Goal: Task Accomplishment & Management: Complete application form

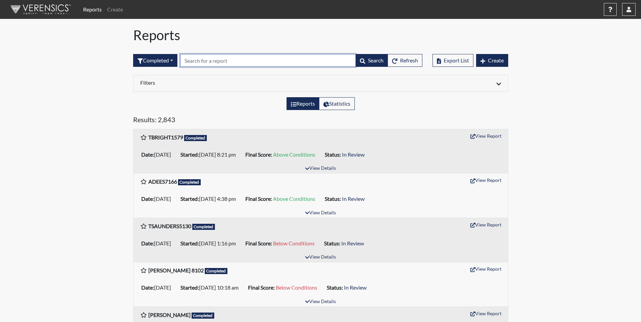
click at [193, 59] on input "text" at bounding box center [268, 60] width 176 height 13
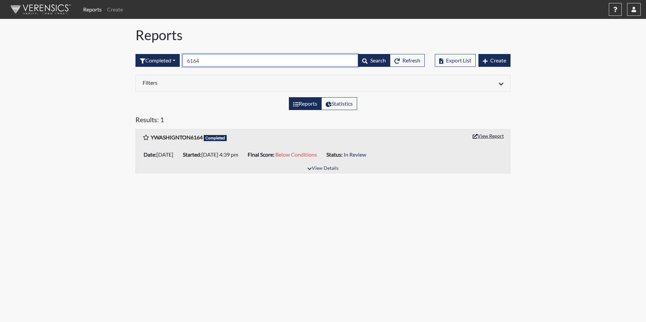
type input "6164"
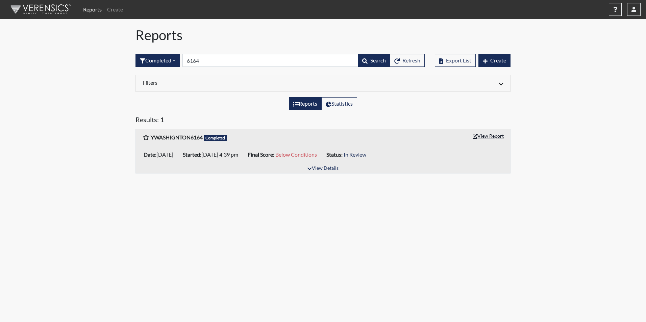
click at [480, 138] on button "View Report" at bounding box center [488, 136] width 37 height 10
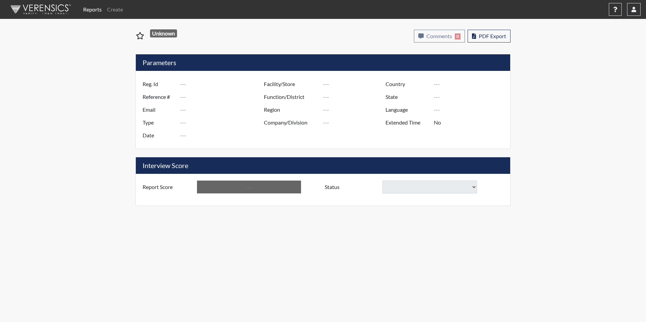
type input "YWASHIGNTON6164"
type input "51470"
type input "[EMAIL_ADDRESS][DOMAIN_NAME]"
type input "Corrections Pre-Employment"
type input "[DATE]"
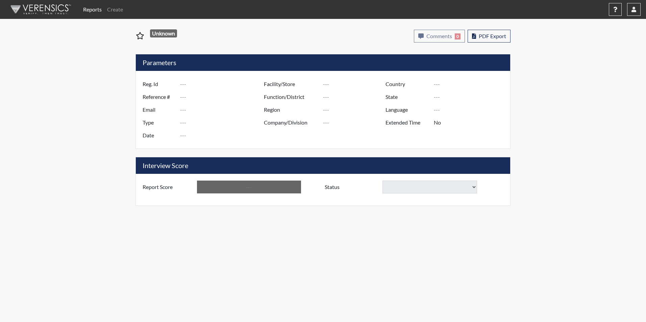
type input "Trenton CI"
type input "[GEOGRAPHIC_DATA]"
type input "[US_STATE]"
type input "English"
type input "Yes"
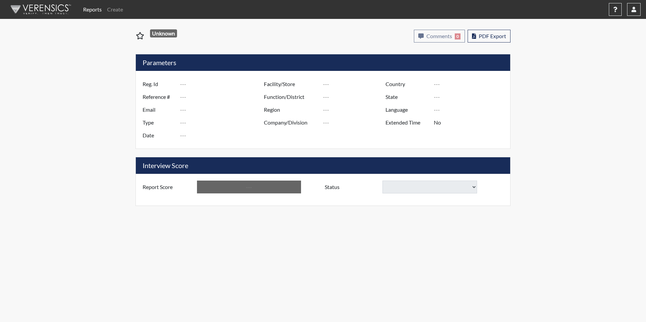
type input "Below Conditions"
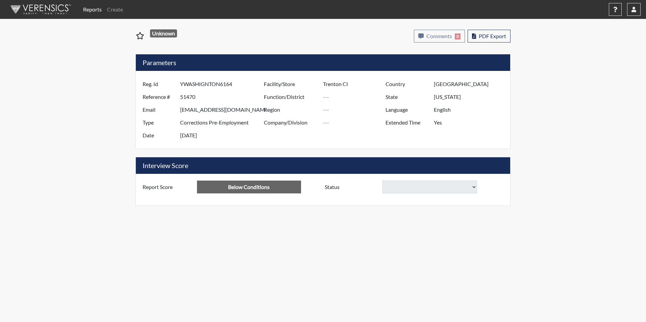
select select
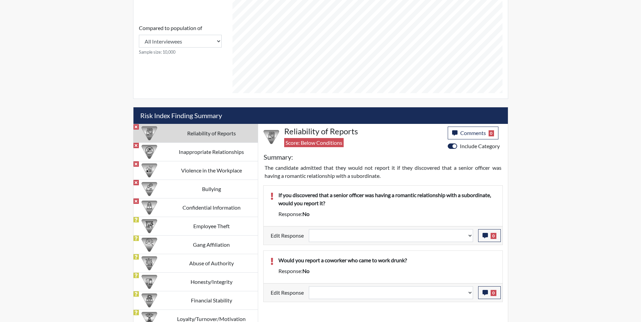
scroll to position [338, 0]
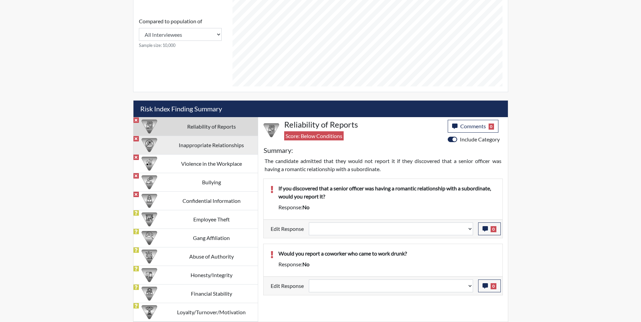
click at [177, 151] on td "Inappropriate Relationships" at bounding box center [211, 145] width 93 height 19
select select
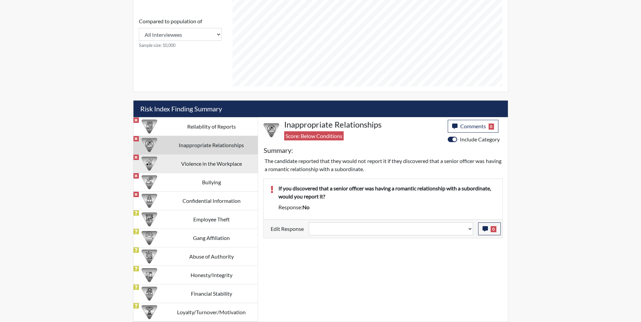
click at [180, 167] on td "Violence in the Workplace" at bounding box center [211, 163] width 93 height 19
select select
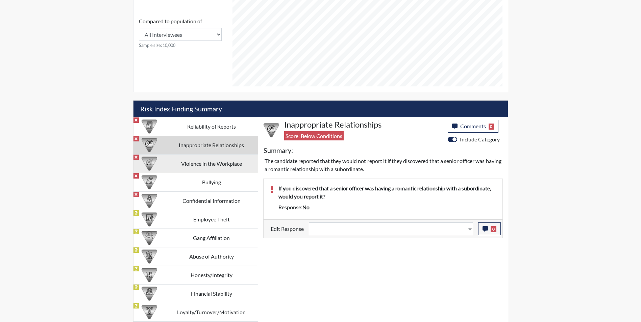
select select
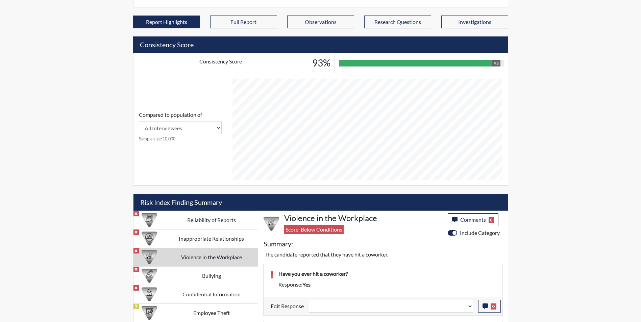
scroll to position [278, 0]
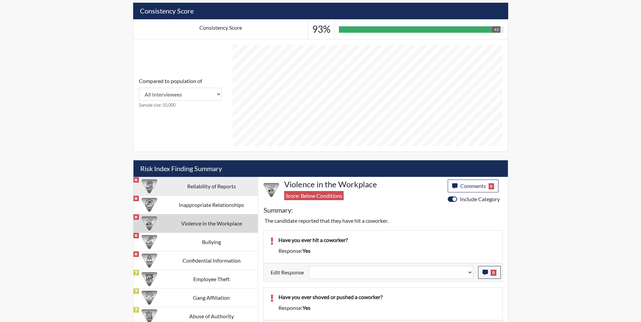
click at [152, 189] on img at bounding box center [150, 187] width 16 height 16
select select
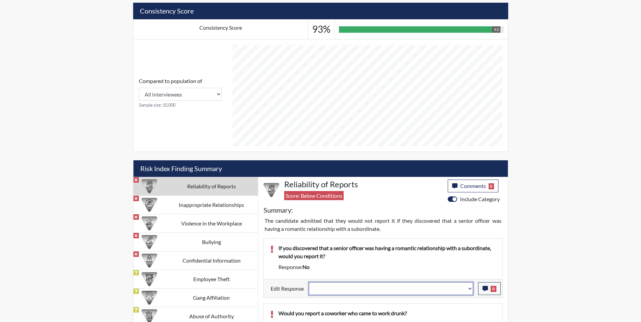
click at [357, 291] on select "Question is not relevant. Results will be updated. Reasonable explanation provi…" at bounding box center [391, 289] width 164 height 13
select select "reasonable-explanation-provided"
click at [309, 283] on select "Question is not relevant. Results will be updated. Reasonable explanation provi…" at bounding box center [391, 289] width 164 height 13
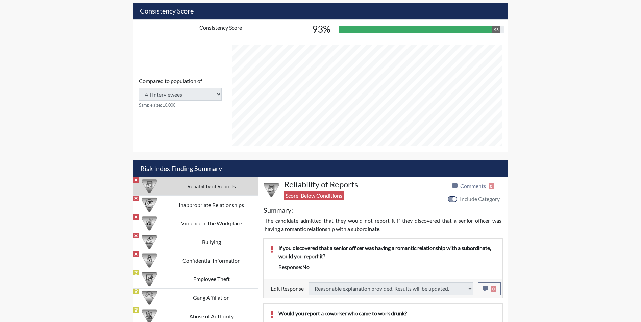
select select
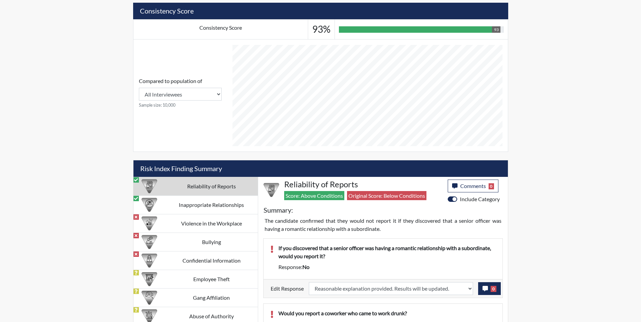
scroll to position [112, 281]
click at [486, 289] on icon "button" at bounding box center [485, 288] width 5 height 5
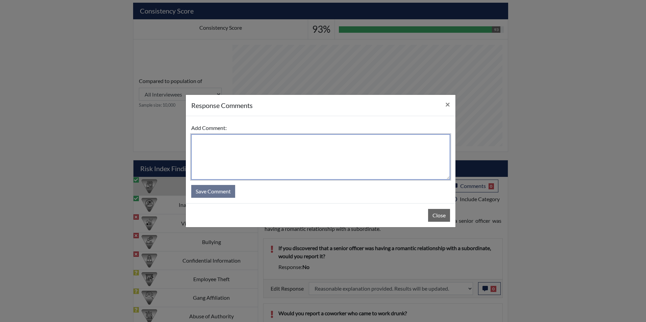
click at [281, 154] on textarea at bounding box center [320, 157] width 259 height 45
type textarea "Applicant answered yes"
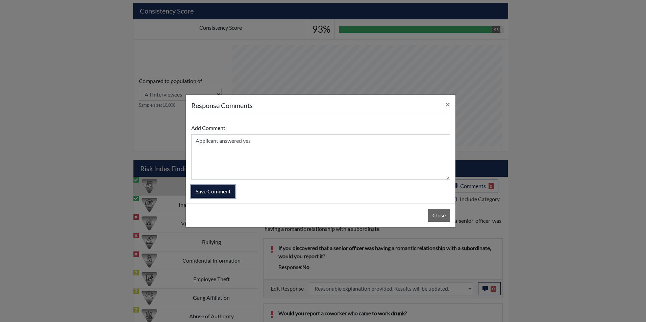
click at [203, 194] on button "Save Comment" at bounding box center [213, 191] width 44 height 13
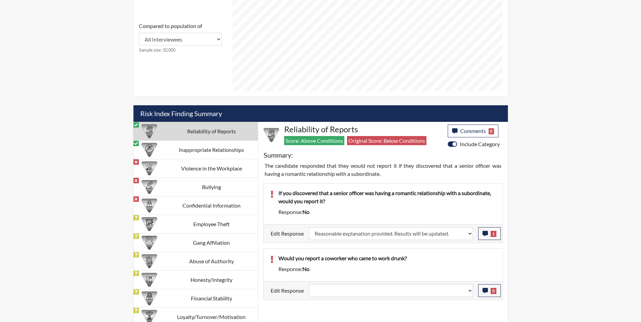
scroll to position [338, 0]
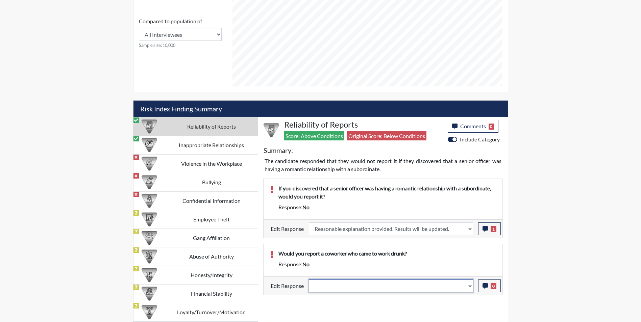
click at [354, 290] on select "Question is not relevant. Results will be updated. Reasonable explanation provi…" at bounding box center [391, 286] width 164 height 13
select select "reasonable-explanation-provided"
click at [309, 280] on select "Question is not relevant. Results will be updated. Reasonable explanation provi…" at bounding box center [391, 286] width 164 height 13
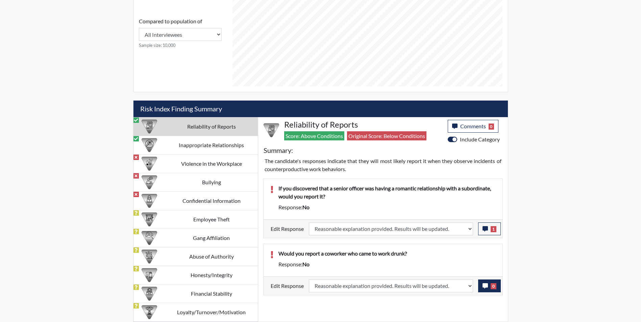
scroll to position [112, 281]
click at [485, 286] on icon "button" at bounding box center [485, 286] width 5 height 5
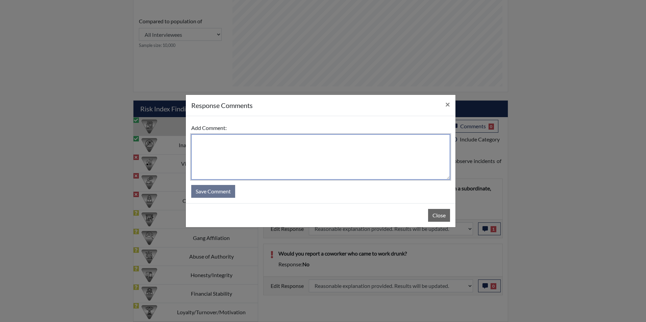
click at [241, 152] on textarea at bounding box center [320, 157] width 259 height 45
type textarea "Applicant answered yes"
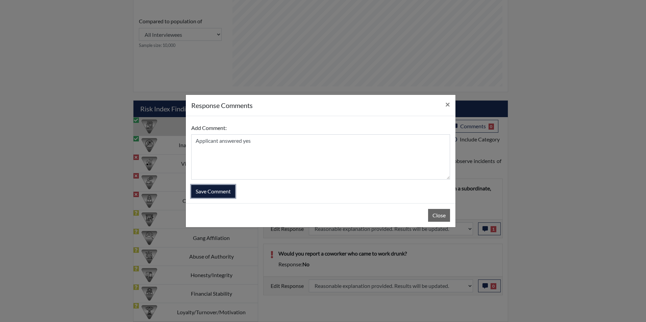
click at [214, 191] on button "Save Comment" at bounding box center [213, 191] width 44 height 13
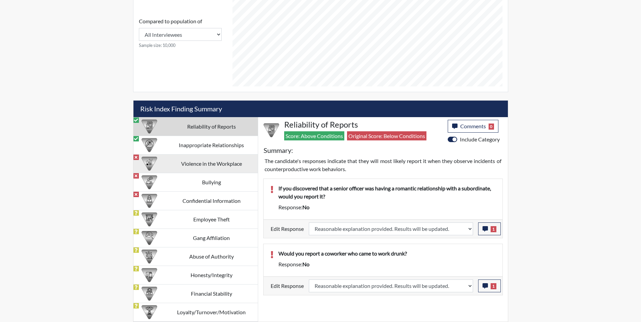
click at [191, 165] on td "Violence in the Workplace" at bounding box center [211, 163] width 93 height 19
select select
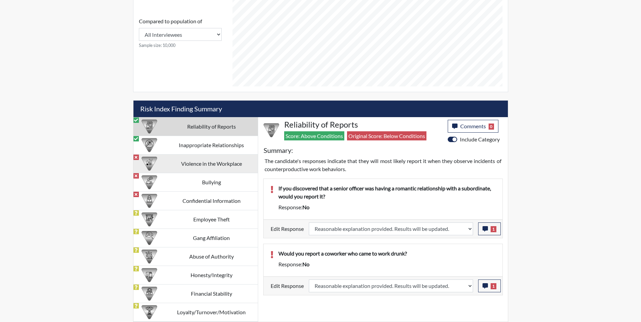
select select
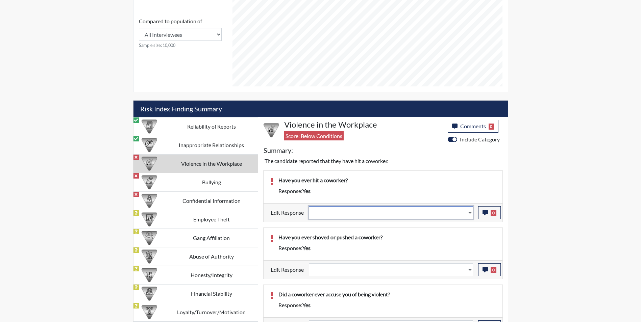
click at [338, 213] on select "Question is not relevant. Results will be updated. Reasonable explanation provi…" at bounding box center [391, 213] width 164 height 13
select select "reasonable-explanation-provided"
click at [309, 207] on select "Question is not relevant. Results will be updated. Reasonable explanation provi…" at bounding box center [391, 213] width 164 height 13
select select
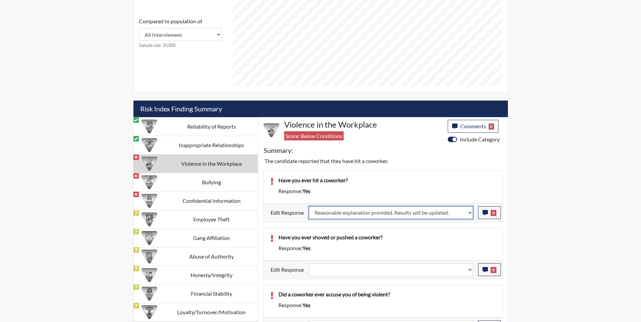
select select
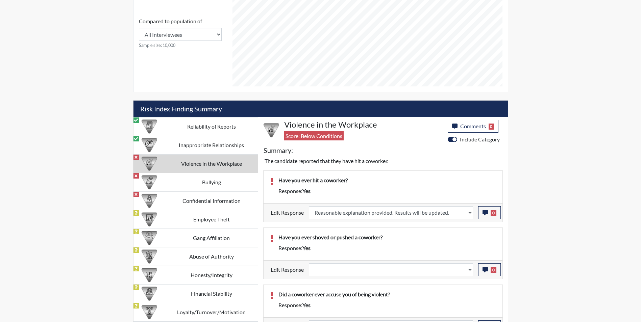
select select
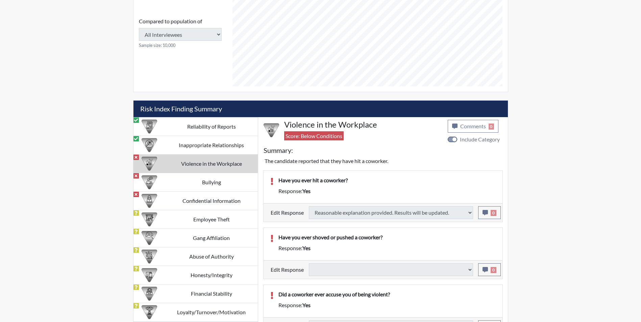
select select
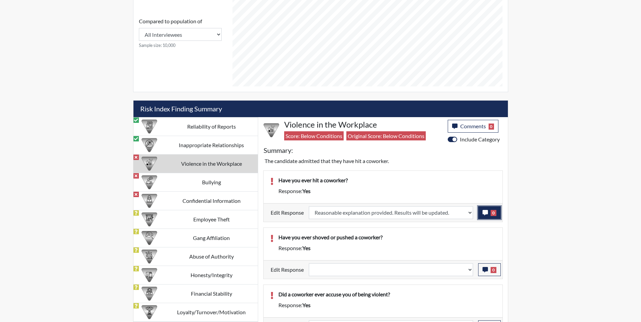
click at [485, 213] on icon "button" at bounding box center [485, 212] width 5 height 5
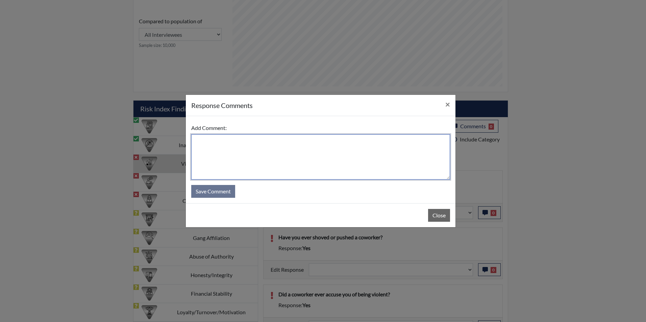
click at [241, 150] on textarea at bounding box center [320, 157] width 259 height 45
type textarea "Applicant answered no"
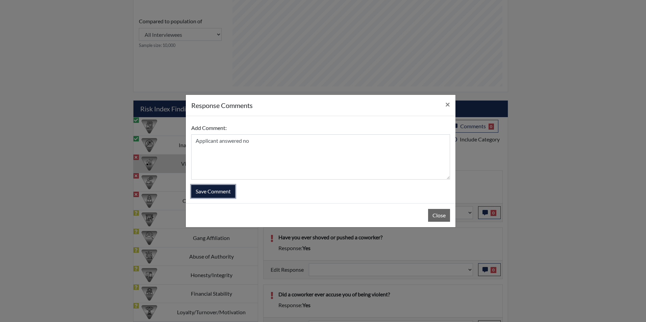
click at [220, 194] on button "Save Comment" at bounding box center [213, 191] width 44 height 13
select select
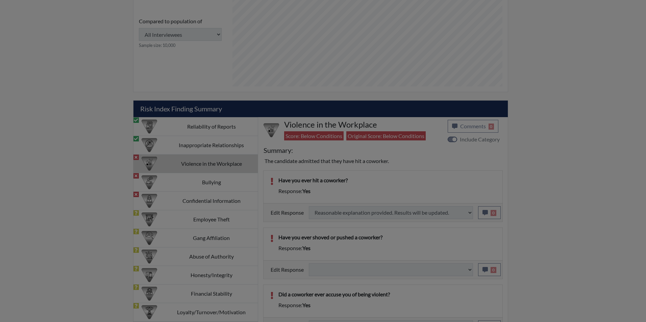
select select
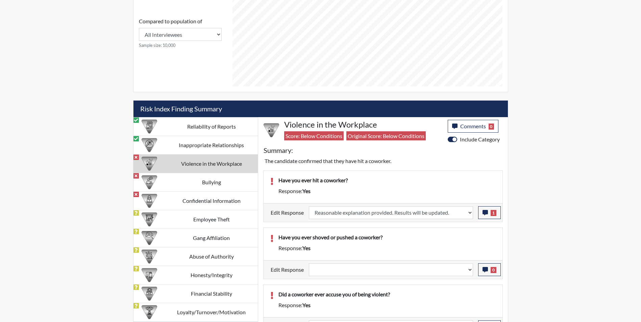
scroll to position [371, 0]
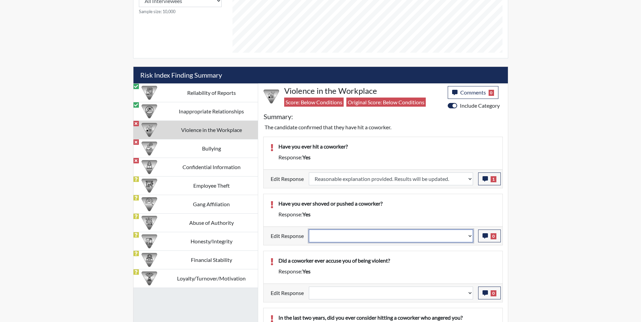
click at [343, 237] on select "Question is not relevant. Results will be updated. Reasonable explanation provi…" at bounding box center [391, 236] width 164 height 13
select select "reasonable-explanation-provided"
click at [309, 230] on select "Question is not relevant. Results will be updated. Reasonable explanation provi…" at bounding box center [391, 236] width 164 height 13
select select
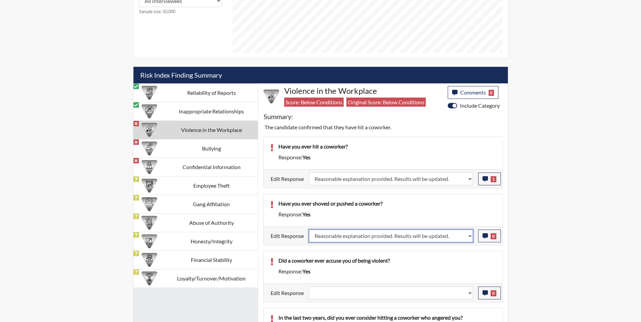
select select
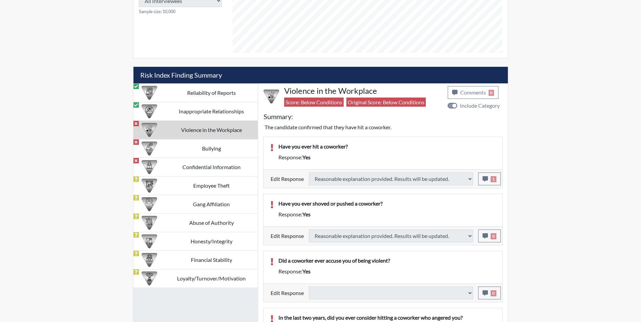
select select
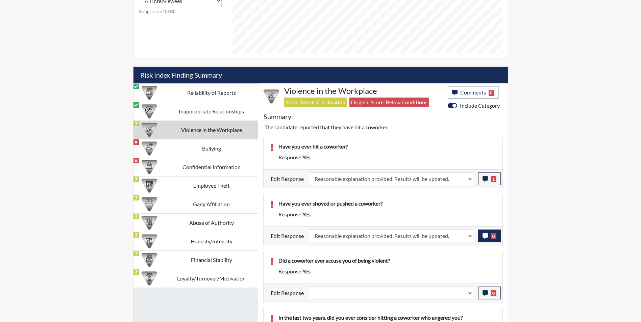
scroll to position [112, 281]
click at [484, 235] on icon "button" at bounding box center [485, 236] width 5 height 5
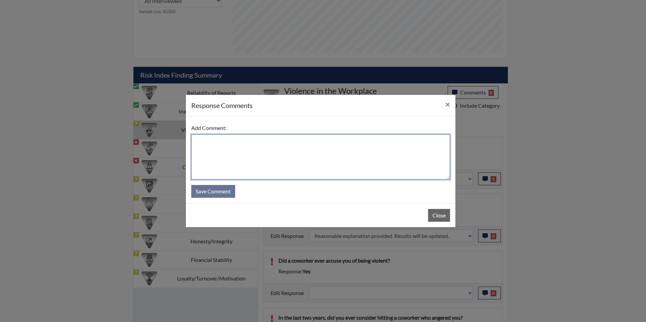
click at [220, 150] on textarea at bounding box center [320, 157] width 259 height 45
type textarea "Applicant answered no"
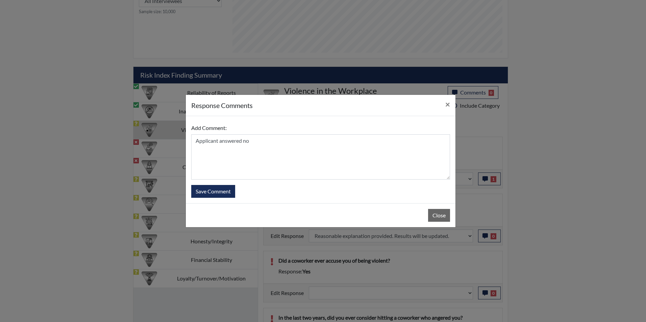
click at [228, 198] on div "Add Comment: Applicant answered no Save Comment" at bounding box center [321, 159] width 270 height 87
click at [228, 197] on button "Save Comment" at bounding box center [213, 191] width 44 height 13
select select
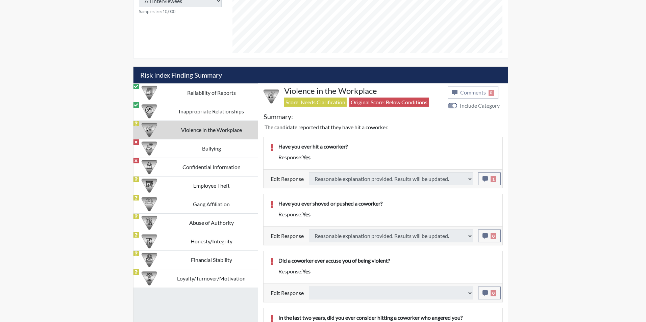
select select
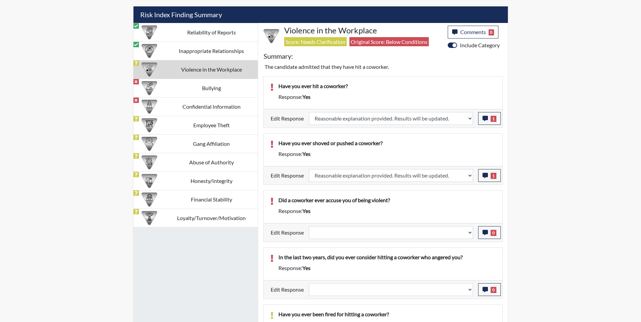
scroll to position [439, 0]
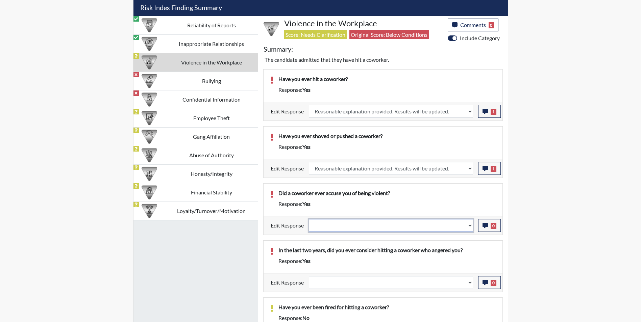
click at [349, 226] on select "Question is not relevant. Results will be updated. Reasonable explanation provi…" at bounding box center [391, 225] width 164 height 13
select select "reasonable-explanation-provided"
click at [309, 219] on select "Question is not relevant. Results will be updated. Reasonable explanation provi…" at bounding box center [391, 225] width 164 height 13
select select
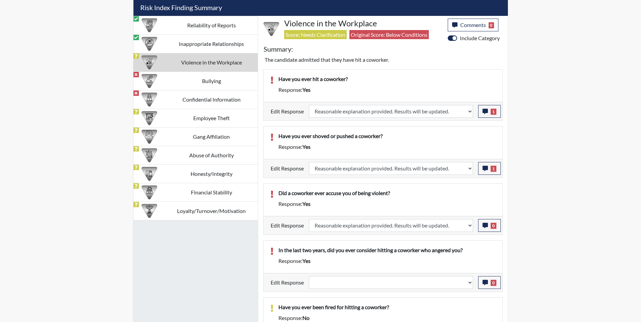
select select
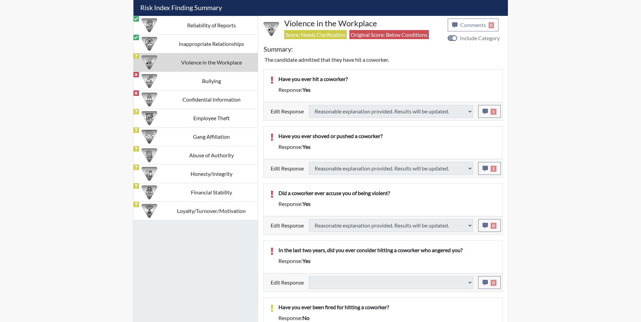
select select
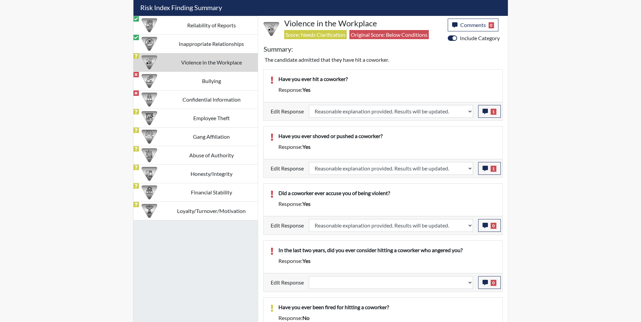
scroll to position [112, 281]
click at [485, 227] on icon "button" at bounding box center [485, 225] width 5 height 5
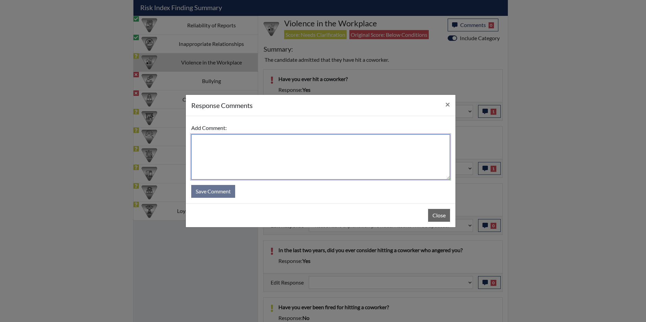
click at [244, 149] on textarea at bounding box center [320, 157] width 259 height 45
type textarea "Applicant answered no"
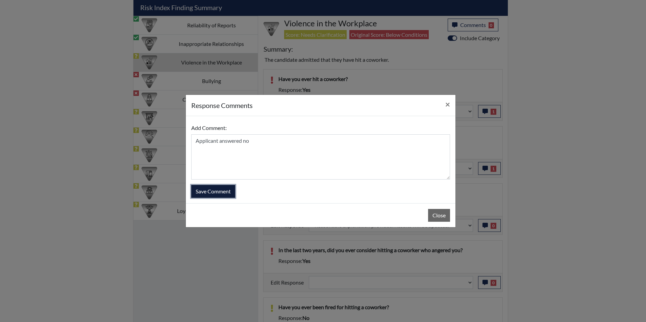
click at [211, 194] on button "Save Comment" at bounding box center [213, 191] width 44 height 13
select select
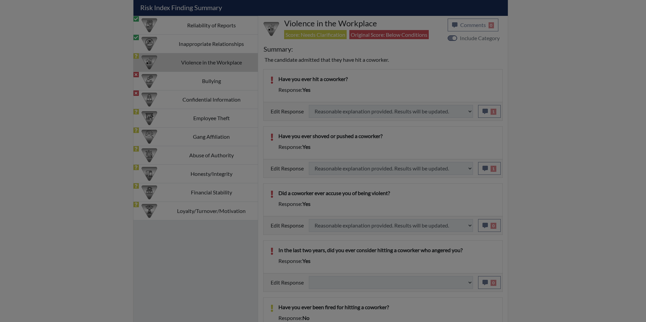
select select
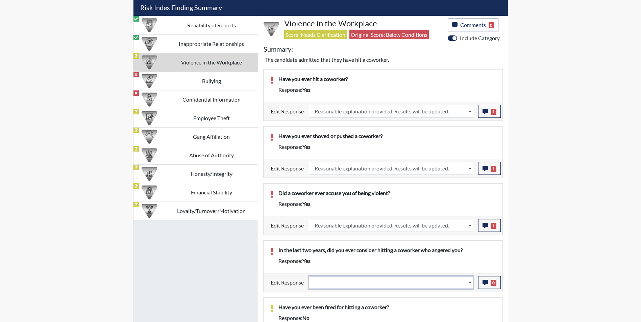
click at [353, 279] on select "Question is not relevant. Results will be updated. Reasonable explanation provi…" at bounding box center [391, 282] width 164 height 13
select select "reasonable-explanation-provided"
click at [309, 276] on select "Question is not relevant. Results will be updated. Reasonable explanation provi…" at bounding box center [391, 282] width 164 height 13
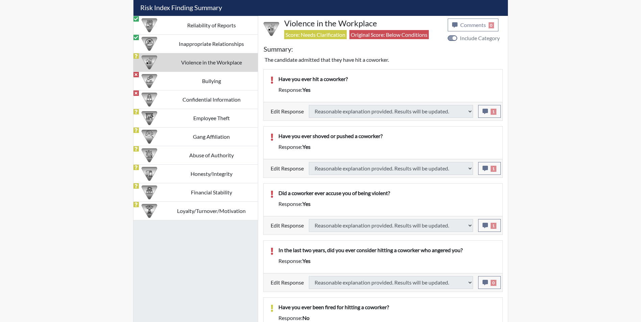
select select
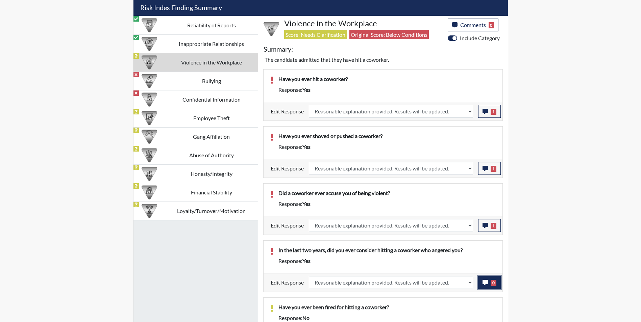
click at [483, 283] on icon "button" at bounding box center [485, 282] width 5 height 5
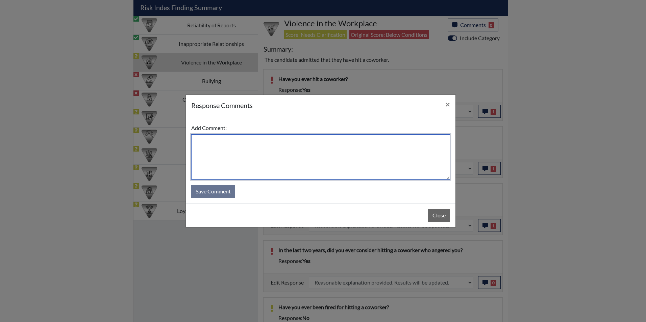
click at [211, 154] on textarea at bounding box center [320, 157] width 259 height 45
type textarea "Applicant answered no"
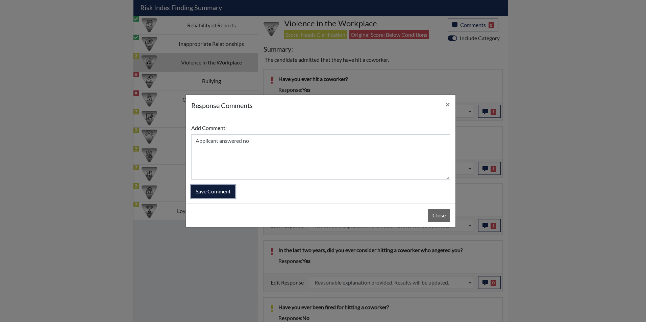
click at [204, 193] on button "Save Comment" at bounding box center [213, 191] width 44 height 13
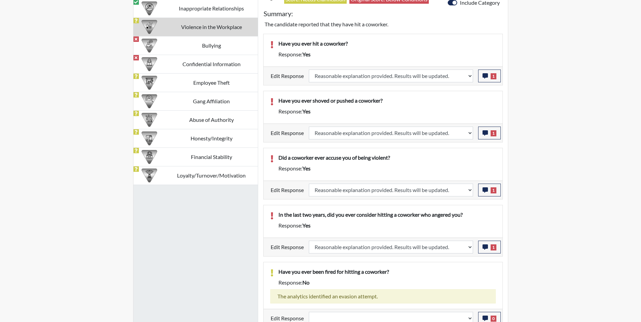
scroll to position [481, 0]
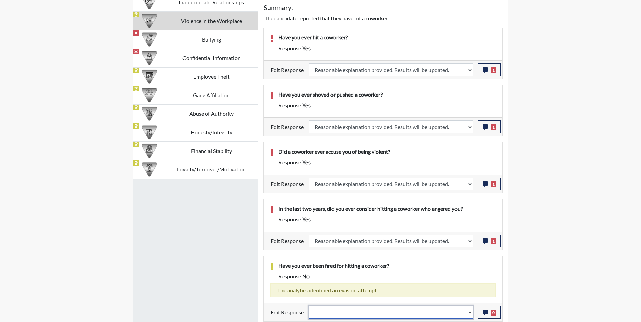
click at [349, 314] on select "Question is not relevant. Results will be updated. Reasonable explanation provi…" at bounding box center [391, 312] width 164 height 13
select select "reasonable-explanation-provided"
click at [309, 306] on select "Question is not relevant. Results will be updated. Reasonable explanation provi…" at bounding box center [391, 312] width 164 height 13
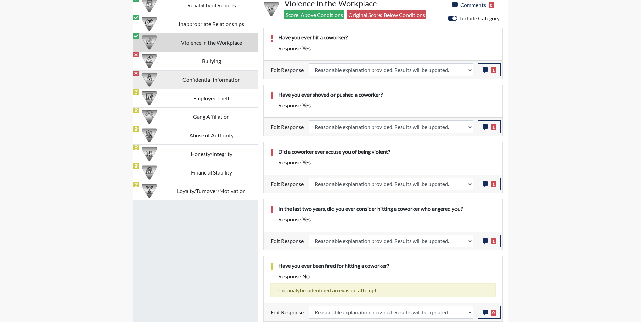
scroll to position [112, 281]
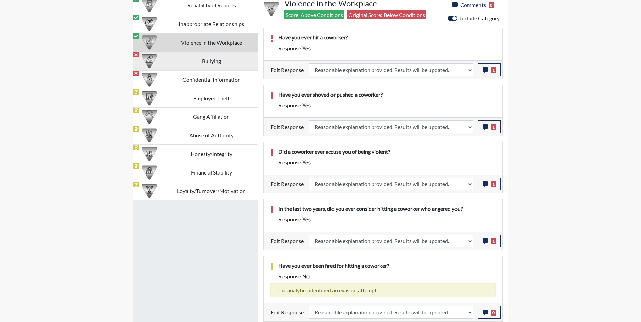
click at [183, 62] on td "Bullying" at bounding box center [211, 61] width 93 height 19
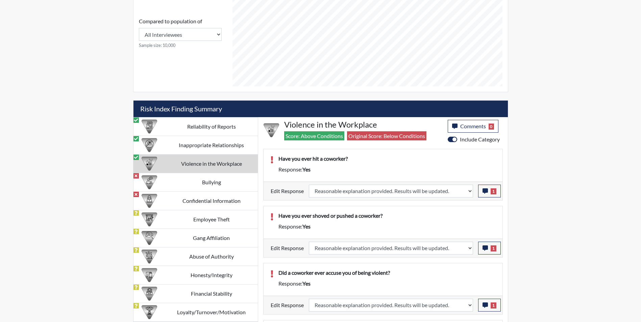
select select
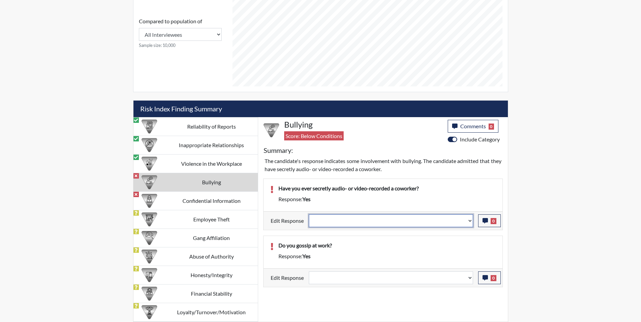
click at [354, 219] on select "Question is not relevant. Results will be updated. Reasonable explanation provi…" at bounding box center [391, 221] width 164 height 13
select select "reasonable-explanation-provided"
click at [309, 215] on select "Question is not relevant. Results will be updated. Reasonable explanation provi…" at bounding box center [391, 221] width 164 height 13
select select
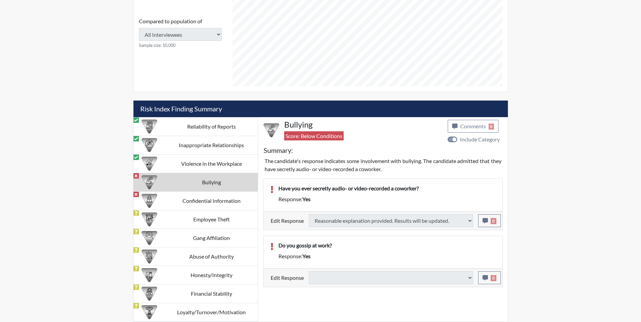
type input "Above Conditions"
select select
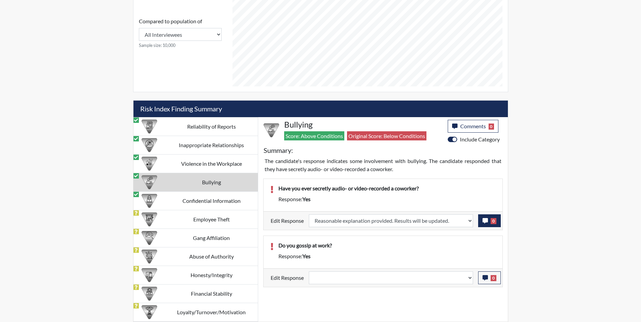
scroll to position [112, 281]
click at [485, 220] on icon "button" at bounding box center [485, 220] width 5 height 5
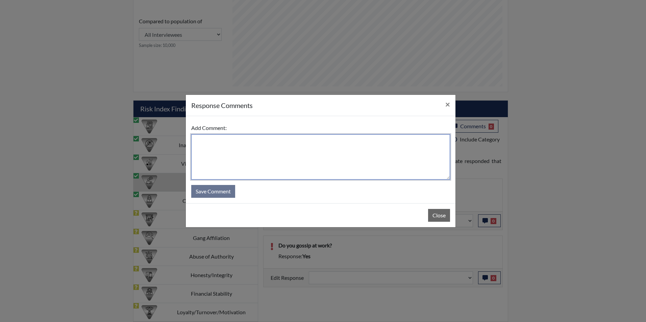
click at [228, 158] on textarea at bounding box center [320, 157] width 259 height 45
type textarea "Applicant answered no"
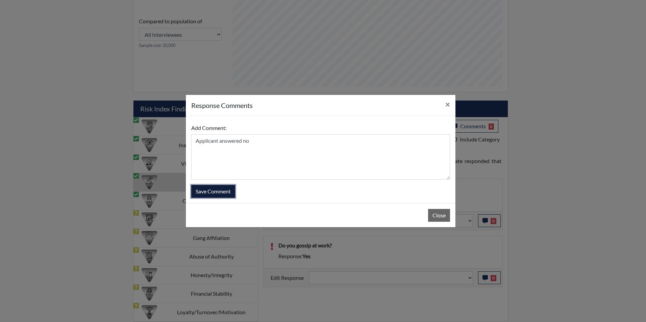
click at [214, 191] on button "Save Comment" at bounding box center [213, 191] width 44 height 13
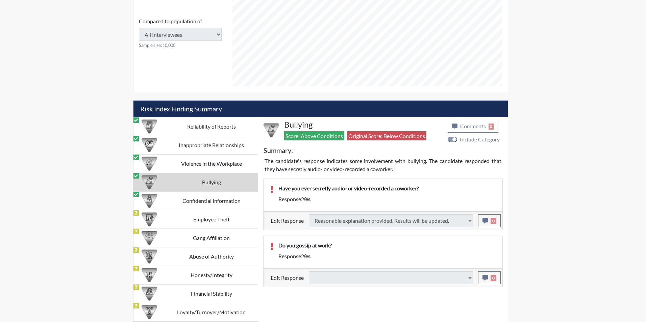
select select
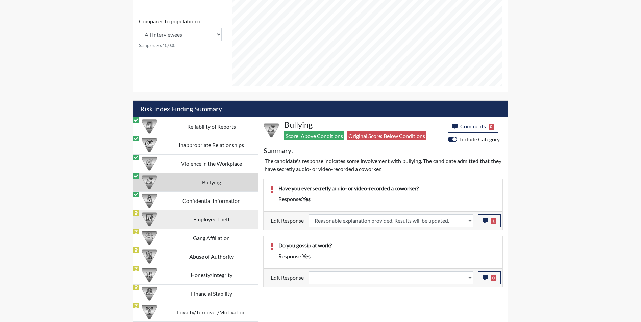
click at [203, 222] on td "Employee Theft" at bounding box center [211, 219] width 93 height 19
select select
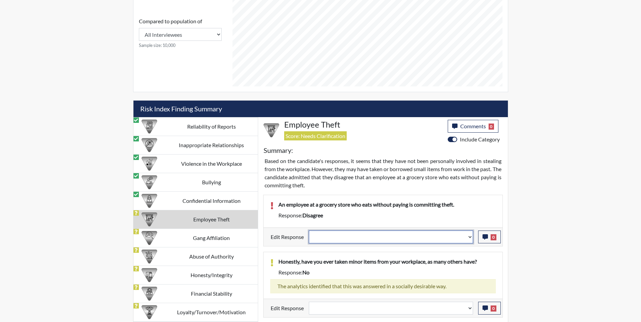
click at [322, 237] on select "Question is not relevant. Results will be updated. Reasonable explanation provi…" at bounding box center [391, 237] width 164 height 13
select select "reasonable-explanation-provided"
click at [309, 231] on select "Question is not relevant. Results will be updated. Reasonable explanation provi…" at bounding box center [391, 237] width 164 height 13
select select
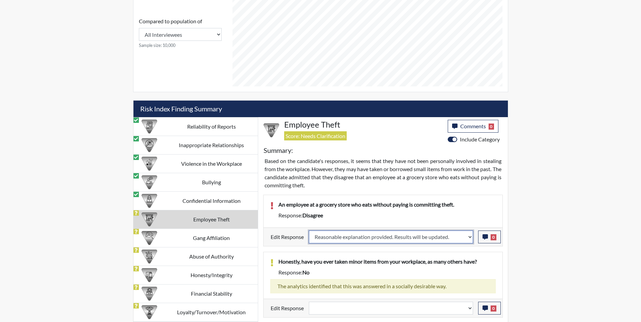
select select
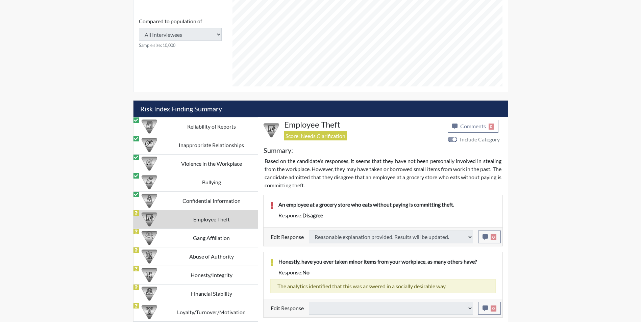
select select
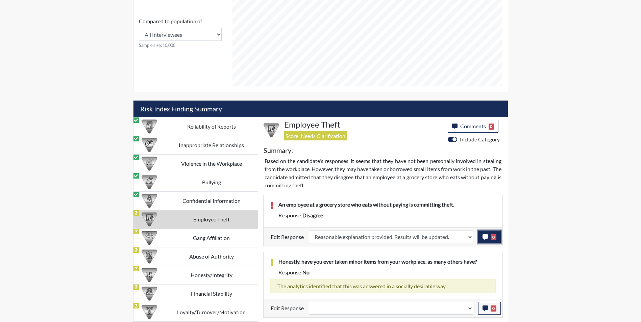
click at [484, 239] on icon "button" at bounding box center [485, 237] width 5 height 5
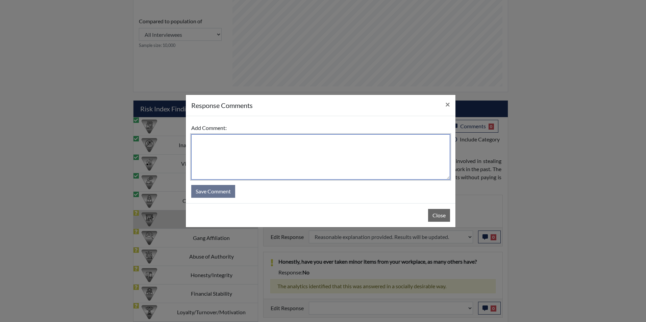
click at [291, 153] on textarea at bounding box center [320, 157] width 259 height 45
type textarea "Applicant agrees"
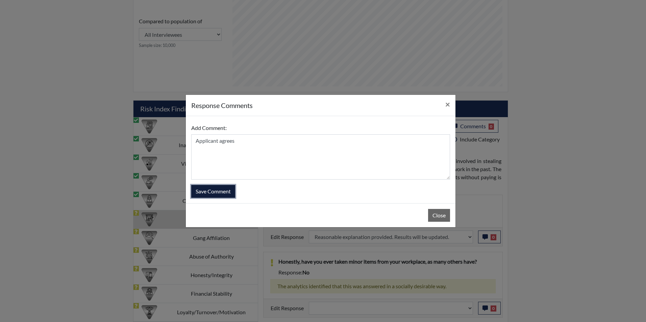
click at [205, 192] on button "Save Comment" at bounding box center [213, 191] width 44 height 13
select select
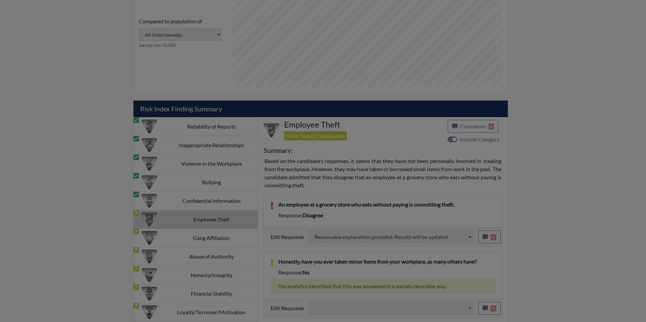
select select
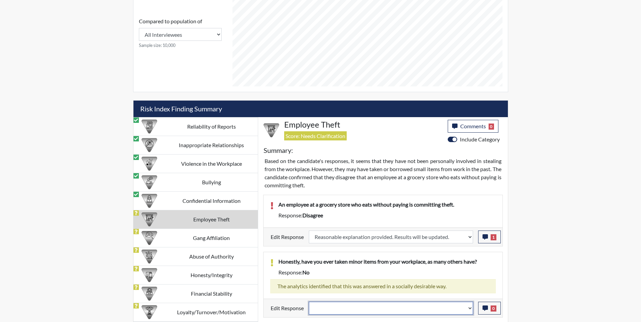
click at [342, 304] on select "Question is not relevant. Results will be updated. Reasonable explanation provi…" at bounding box center [391, 308] width 164 height 13
select select "reasonable-explanation-provided"
click at [309, 302] on select "Question is not relevant. Results will be updated. Reasonable explanation provi…" at bounding box center [391, 308] width 164 height 13
select select
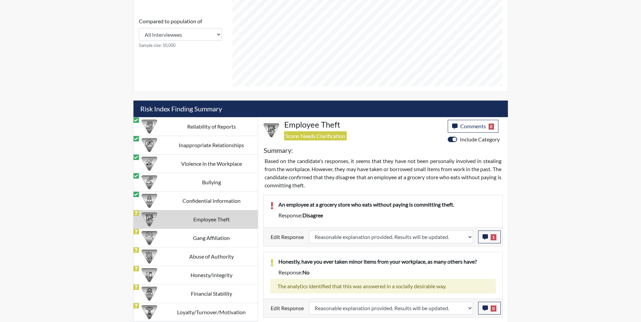
select select
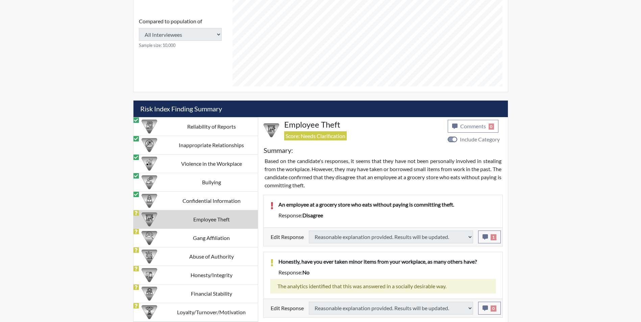
select select
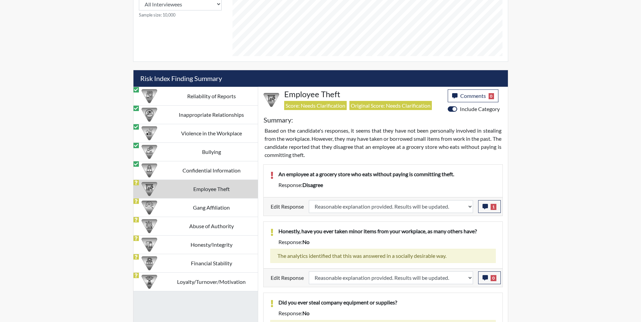
scroll to position [439, 0]
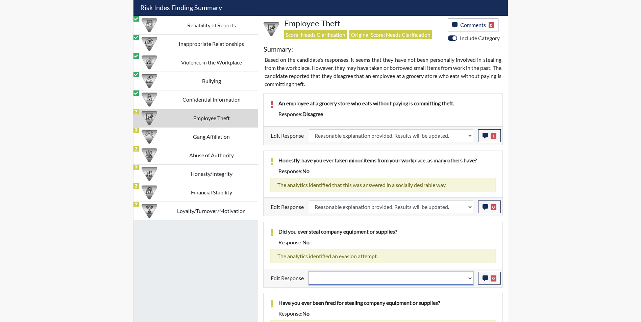
click at [340, 280] on select "Question is not relevant. Results will be updated. Reasonable explanation provi…" at bounding box center [391, 278] width 164 height 13
select select "reasonable-explanation-provided"
click at [309, 272] on select "Question is not relevant. Results will be updated. Reasonable explanation provi…" at bounding box center [391, 278] width 164 height 13
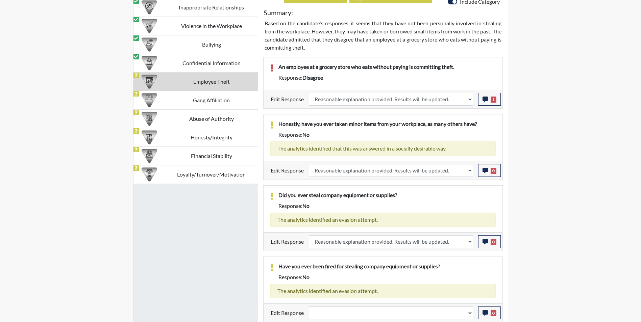
scroll to position [476, 0]
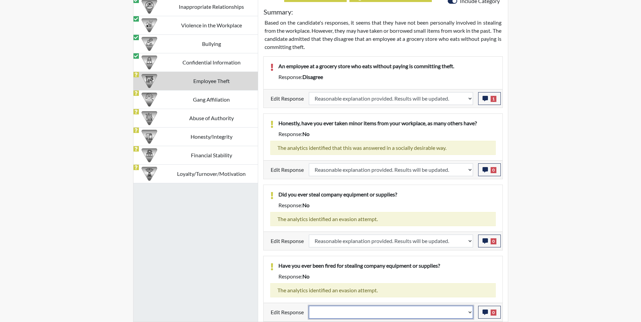
click at [341, 315] on select "Question is not relevant. Results will be updated. Reasonable explanation provi…" at bounding box center [391, 312] width 164 height 13
select select "reasonable-explanation-provided"
click at [309, 306] on select "Question is not relevant. Results will be updated. Reasonable explanation provi…" at bounding box center [391, 312] width 164 height 13
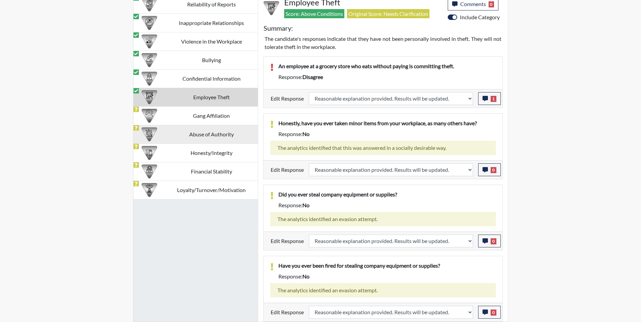
scroll to position [112, 281]
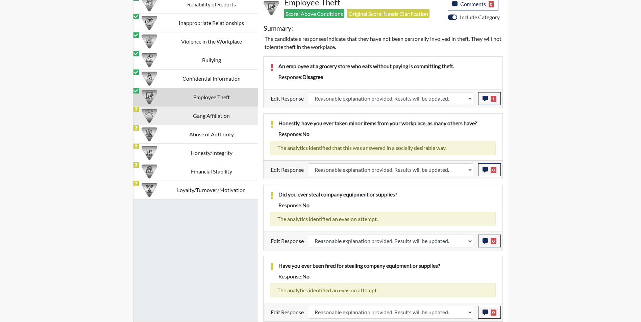
click at [178, 119] on td "Gang Affiliation" at bounding box center [211, 115] width 93 height 19
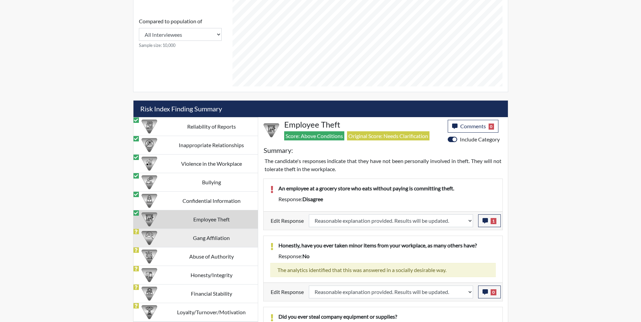
select select
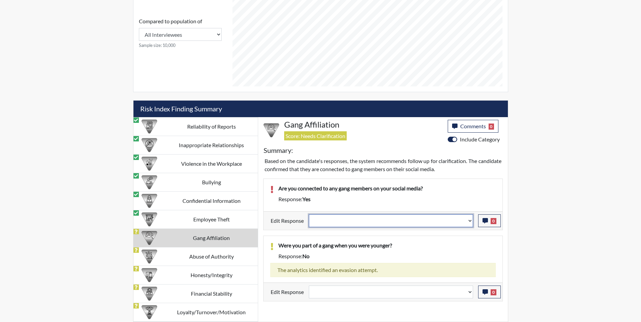
click at [345, 222] on select "Question is not relevant. Results will be updated. Reasonable explanation provi…" at bounding box center [391, 221] width 164 height 13
select select "reasonable-explanation-provided"
click at [309, 215] on select "Question is not relevant. Results will be updated. Reasonable explanation provi…" at bounding box center [391, 221] width 164 height 13
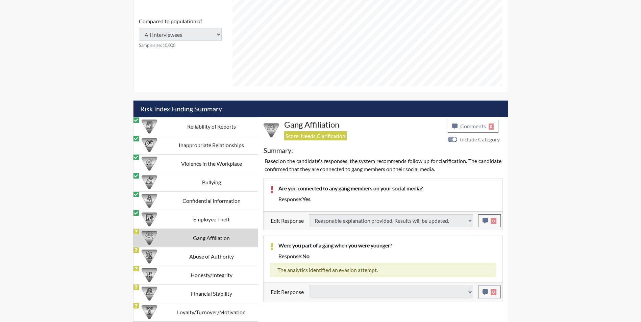
select select
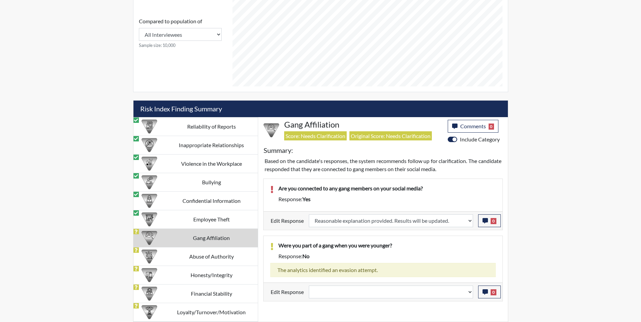
scroll to position [112, 281]
click at [486, 220] on icon "button" at bounding box center [485, 220] width 5 height 5
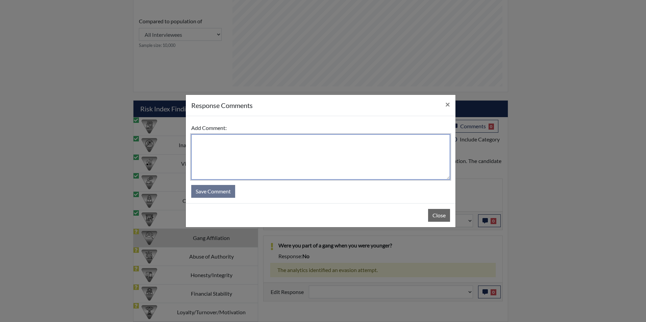
click at [237, 142] on textarea at bounding box center [320, 157] width 259 height 45
type textarea "Applicant answered no"
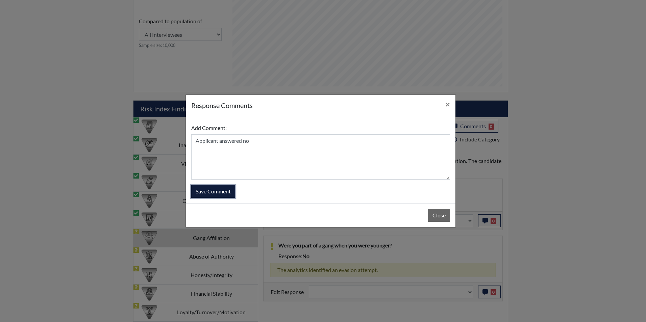
click at [213, 190] on button "Save Comment" at bounding box center [213, 191] width 44 height 13
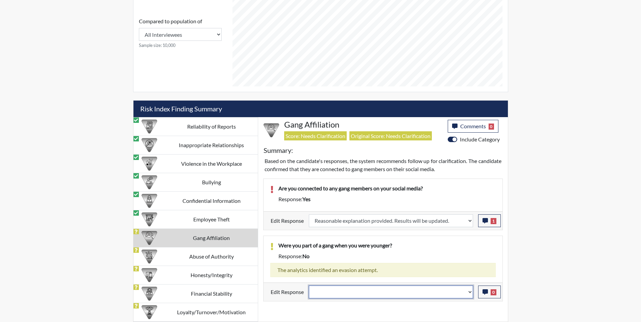
click at [368, 291] on select "Question is not relevant. Results will be updated. Reasonable explanation provi…" at bounding box center [391, 292] width 164 height 13
select select "reasonable-explanation-provided"
click at [309, 286] on select "Question is not relevant. Results will be updated. Reasonable explanation provi…" at bounding box center [391, 292] width 164 height 13
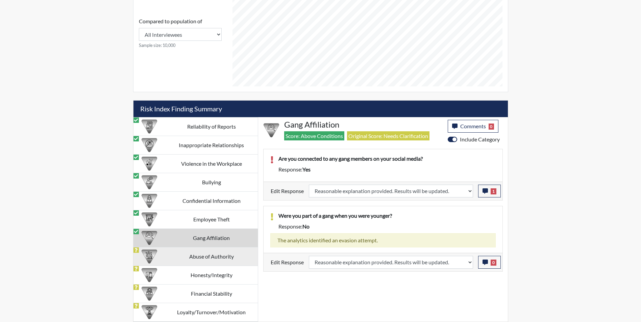
click at [196, 258] on td "Abuse of Authority" at bounding box center [211, 256] width 93 height 19
select select
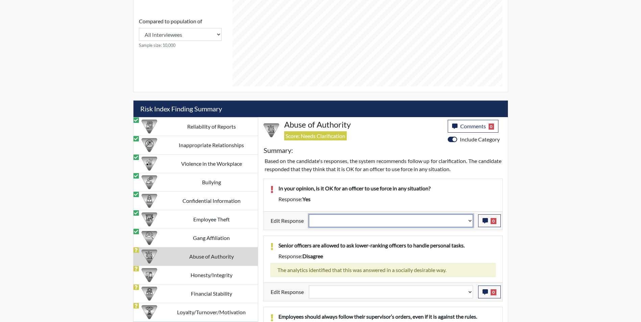
click at [336, 218] on select "Question is not relevant. Results will be updated. Reasonable explanation provi…" at bounding box center [391, 221] width 164 height 13
select select "reasonable-explanation-provided"
click at [309, 215] on select "Question is not relevant. Results will be updated. Reasonable explanation provi…" at bounding box center [391, 221] width 164 height 13
select select
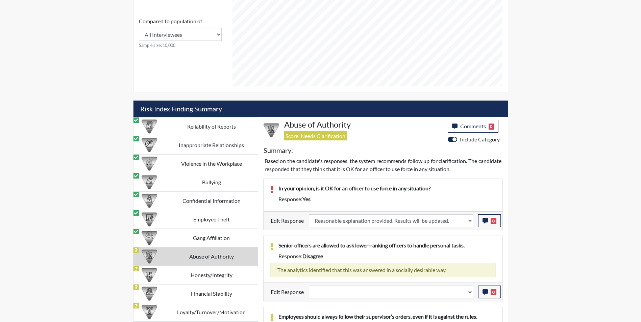
select select
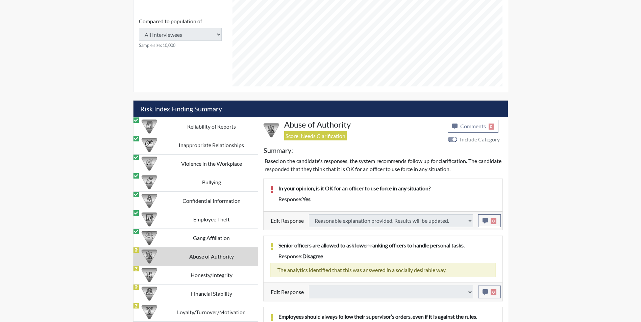
select select
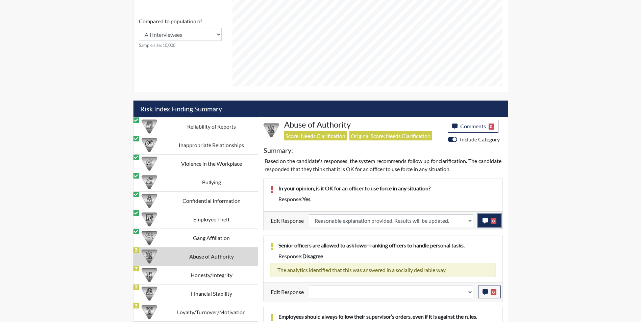
click at [485, 219] on icon "button" at bounding box center [485, 220] width 5 height 5
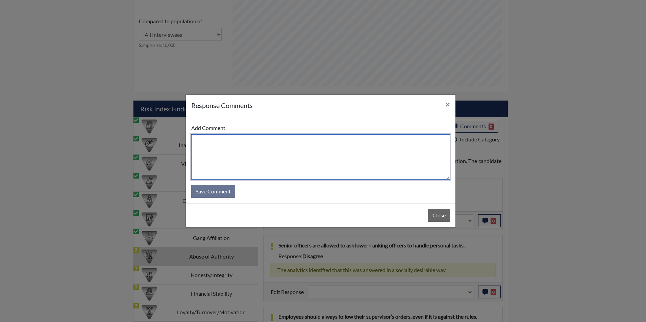
click at [248, 157] on textarea at bounding box center [320, 157] width 259 height 45
type textarea "Applicant answered no"
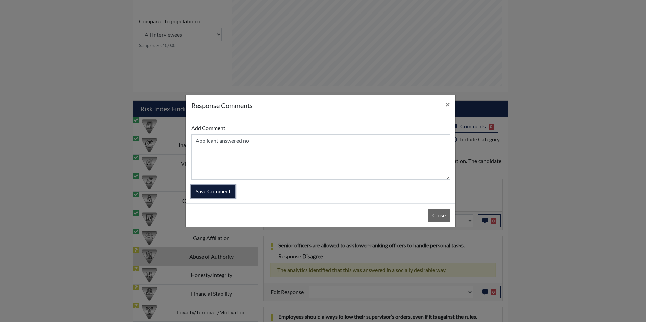
click at [204, 194] on button "Save Comment" at bounding box center [213, 191] width 44 height 13
select select
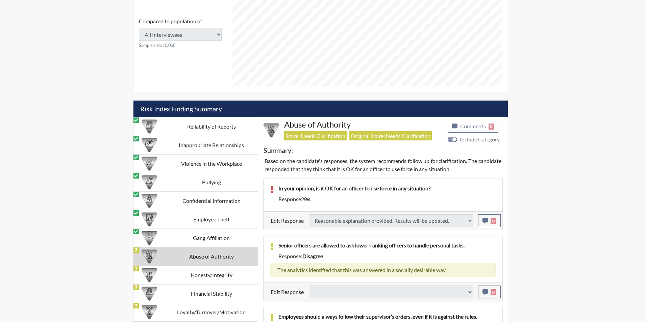
select select
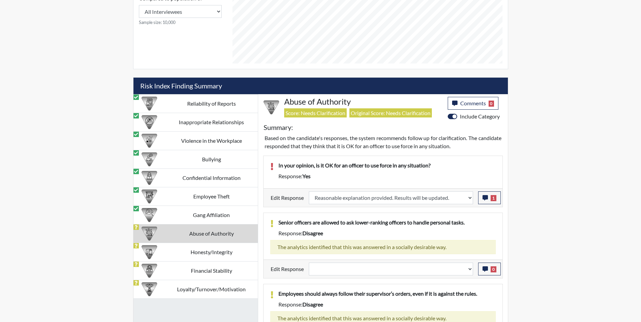
scroll to position [389, 0]
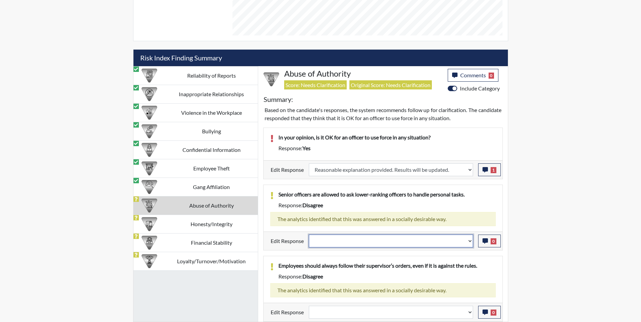
click at [345, 238] on select "Question is not relevant. Results will be updated. Reasonable explanation provi…" at bounding box center [391, 241] width 164 height 13
select select "reasonable-explanation-provided"
click at [309, 235] on select "Question is not relevant. Results will be updated. Reasonable explanation provi…" at bounding box center [391, 241] width 164 height 13
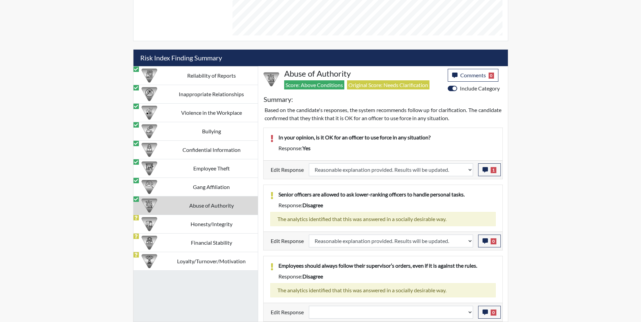
scroll to position [112, 281]
click at [321, 313] on select "Question is not relevant. Results will be updated. Reasonable explanation provi…" at bounding box center [391, 312] width 164 height 13
select select "reasonable-explanation-provided"
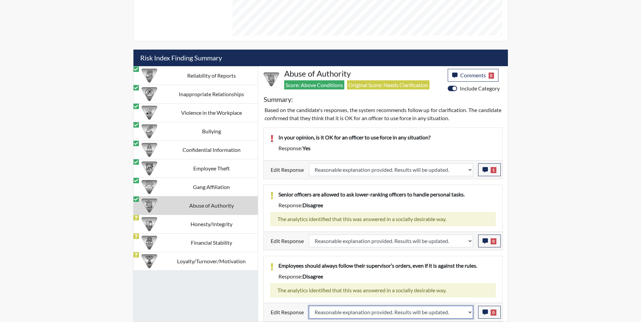
click at [309, 306] on select "Question is not relevant. Results will be updated. Reasonable explanation provi…" at bounding box center [391, 312] width 164 height 13
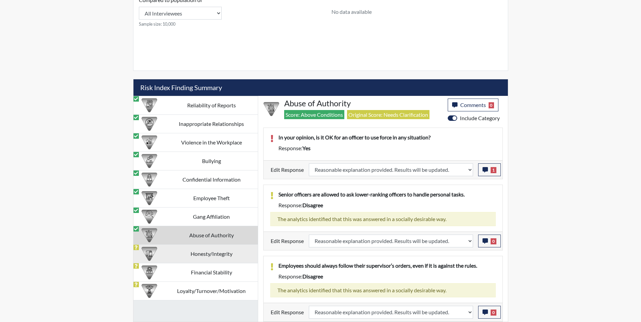
click at [153, 225] on div at bounding box center [149, 217] width 26 height 18
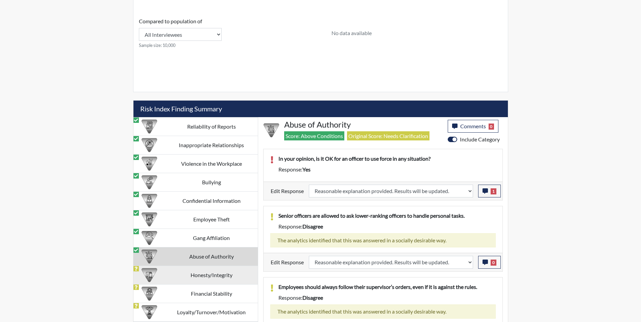
select select "reasonable-explanation-provided"
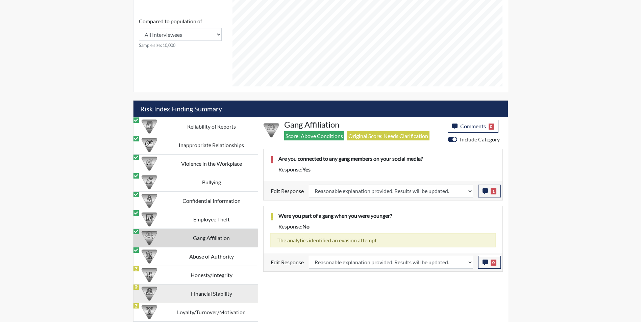
scroll to position [112, 281]
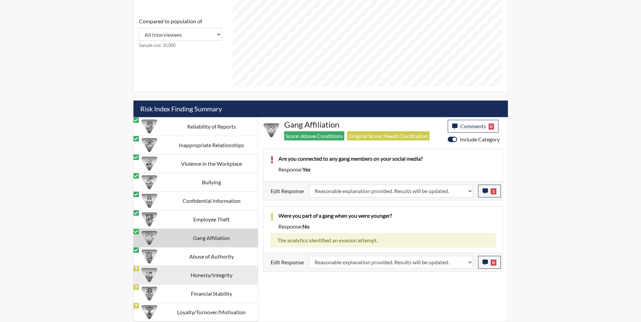
click at [173, 276] on td "Honesty/Integrity" at bounding box center [211, 275] width 93 height 19
select select
select select "reasonable-explanation-provided"
select select
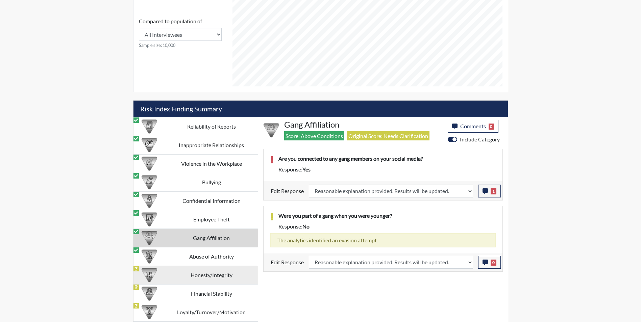
select select
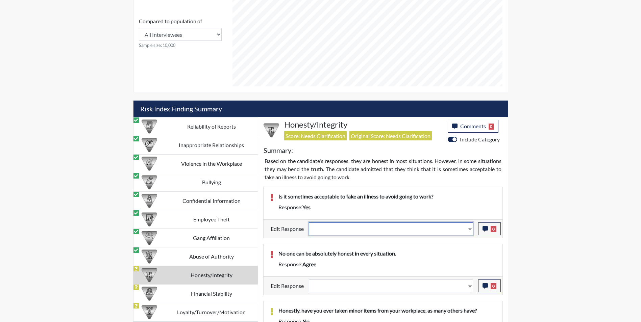
click at [350, 230] on select "Question is not relevant. Results will be updated. Reasonable explanation provi…" at bounding box center [391, 229] width 164 height 13
select select "reasonable-explanation-provided"
click at [309, 223] on select "Question is not relevant. Results will be updated. Reasonable explanation provi…" at bounding box center [391, 229] width 164 height 13
select select
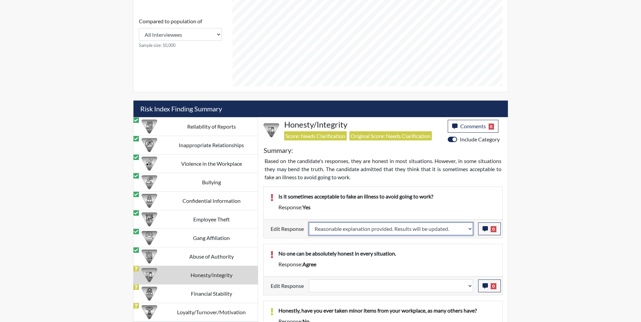
select select
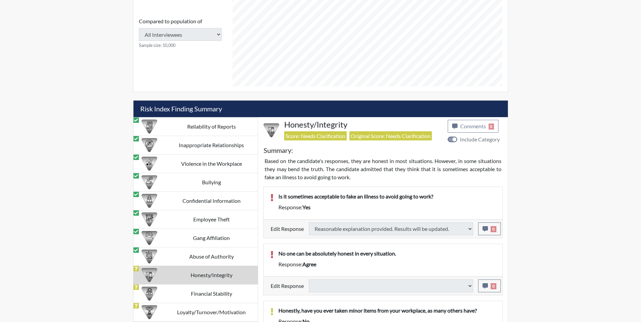
select select
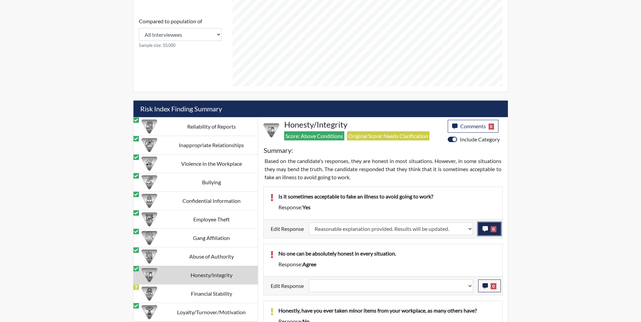
click at [482, 229] on button "0" at bounding box center [489, 229] width 23 height 13
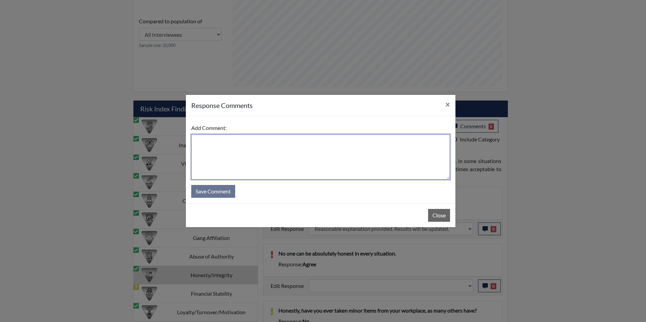
click at [247, 156] on textarea at bounding box center [320, 157] width 259 height 45
type textarea "Applicant answered no"
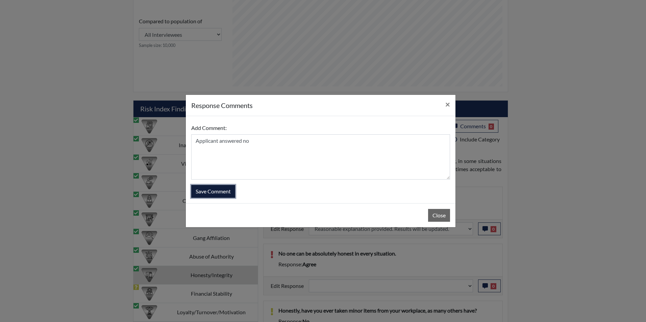
click at [205, 189] on button "Save Comment" at bounding box center [213, 191] width 44 height 13
select select
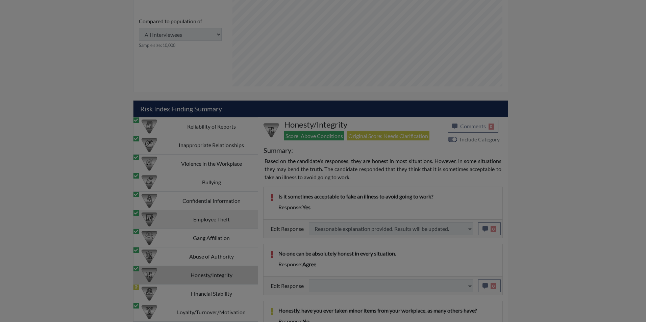
select select
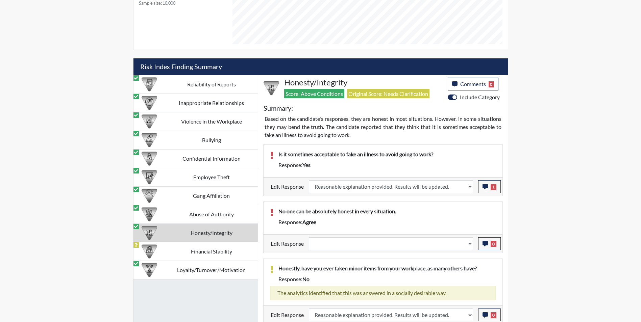
scroll to position [439, 0]
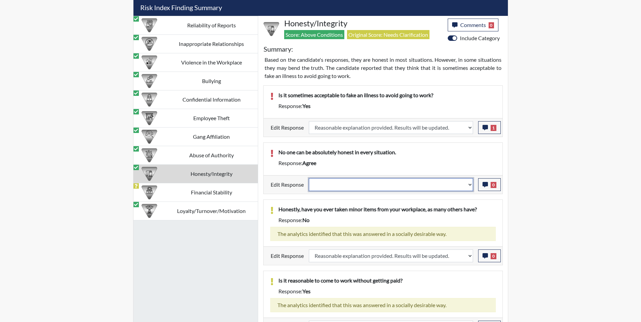
click at [351, 187] on select "Question is not relevant. Results will be updated. Reasonable explanation provi…" at bounding box center [391, 184] width 164 height 13
select select "reasonable-explanation-provided"
click at [309, 178] on select "Question is not relevant. Results will be updated. Reasonable explanation provi…" at bounding box center [391, 184] width 164 height 13
select select
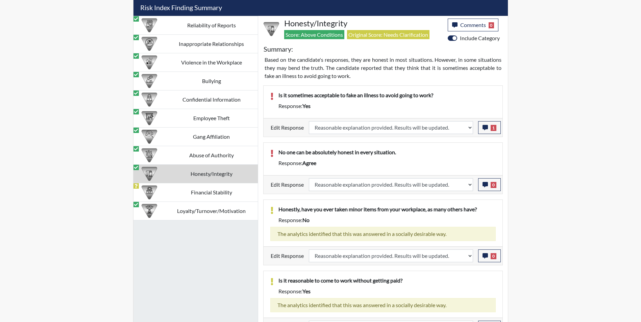
select select
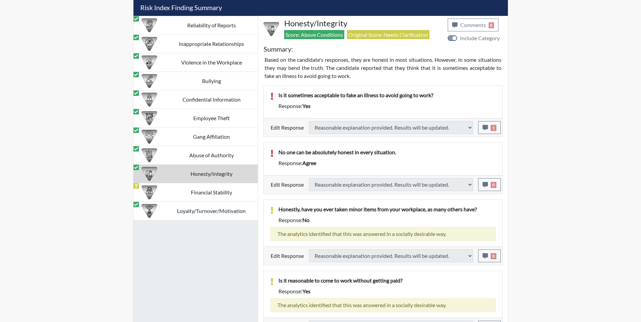
select select
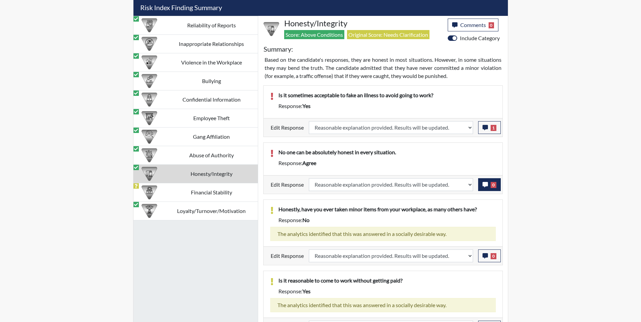
scroll to position [112, 281]
click at [484, 184] on icon "button" at bounding box center [485, 184] width 5 height 5
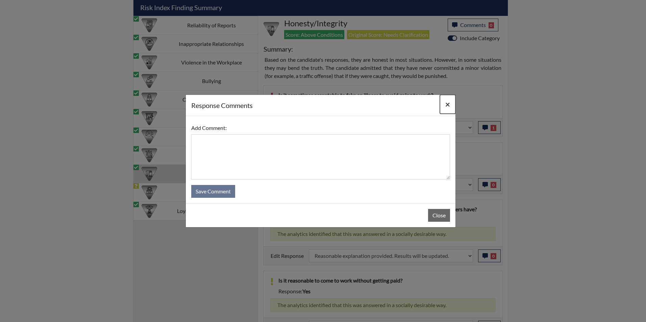
click at [447, 106] on span "×" at bounding box center [447, 104] width 5 height 10
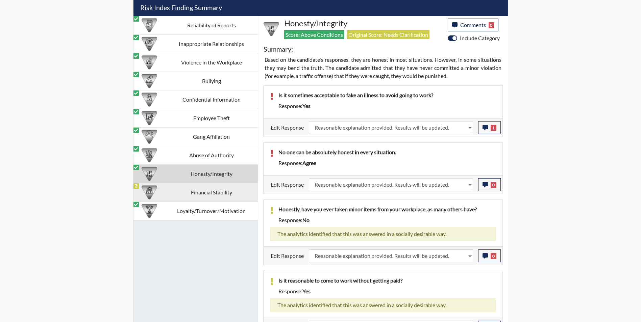
click at [211, 191] on td "Financial Stability" at bounding box center [211, 192] width 93 height 19
select select
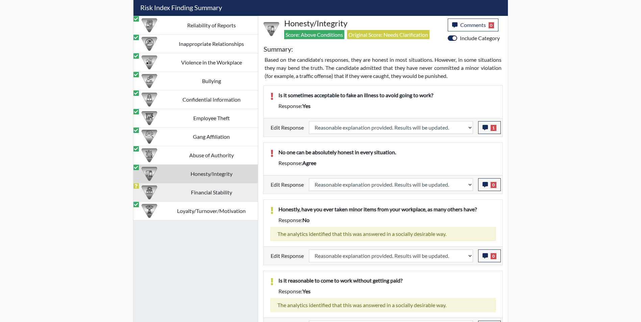
select select
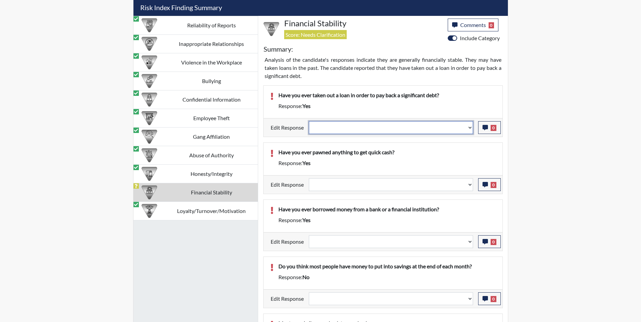
click at [357, 129] on select "Question is not relevant. Results will be updated. Reasonable explanation provi…" at bounding box center [391, 127] width 164 height 13
select select "reasonable-explanation-provided"
click at [309, 121] on select "Question is not relevant. Results will be updated. Reasonable explanation provi…" at bounding box center [391, 127] width 164 height 13
select select
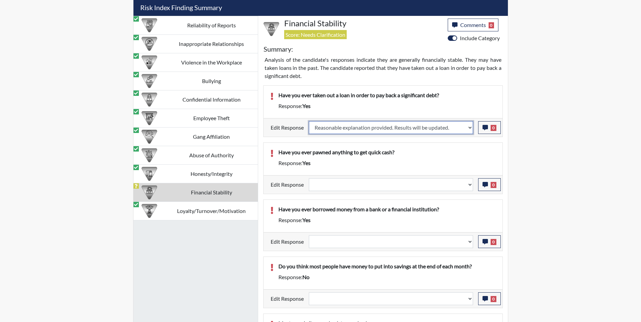
select select
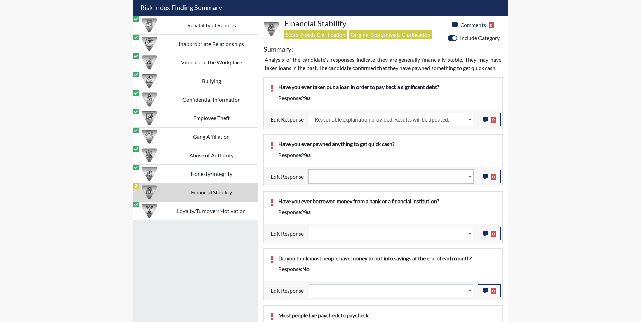
click at [349, 178] on select "Question is not relevant. Results will be updated. Reasonable explanation provi…" at bounding box center [391, 176] width 164 height 13
click at [309, 170] on select "Question is not relevant. Results will be updated. Reasonable explanation provi…" at bounding box center [391, 176] width 164 height 13
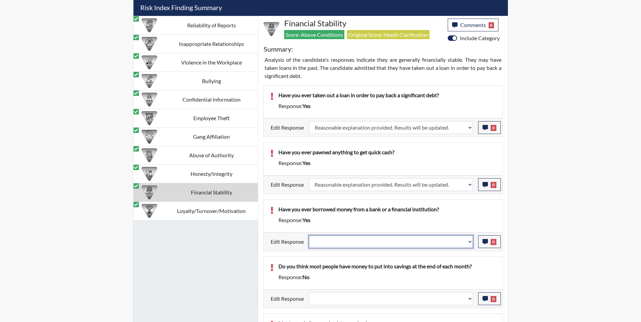
click at [351, 243] on select "Question is not relevant. Results will be updated. Reasonable explanation provi…" at bounding box center [391, 242] width 164 height 13
click at [309, 236] on select "Question is not relevant. Results will be updated. Reasonable explanation provi…" at bounding box center [391, 242] width 164 height 13
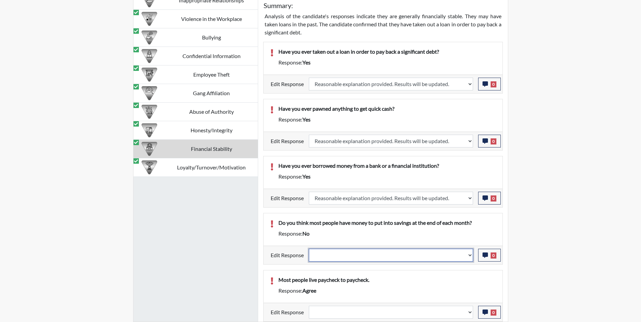
click at [349, 257] on select "Question is not relevant. Results will be updated. Reasonable explanation provi…" at bounding box center [391, 255] width 164 height 13
click at [309, 249] on select "Question is not relevant. Results will be updated. Reasonable explanation provi…" at bounding box center [391, 255] width 164 height 13
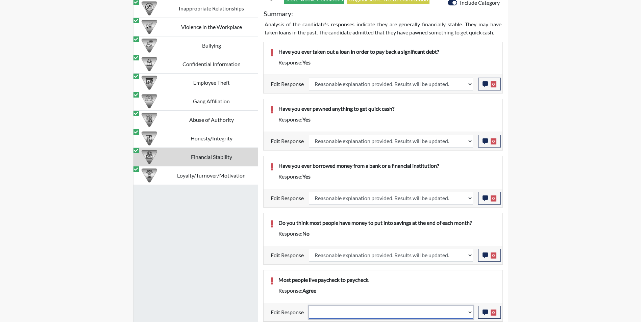
click at [364, 313] on select "Question is not relevant. Results will be updated. Reasonable explanation provi…" at bounding box center [391, 312] width 164 height 13
click at [309, 306] on select "Question is not relevant. Results will be updated. Reasonable explanation provi…" at bounding box center [391, 312] width 164 height 13
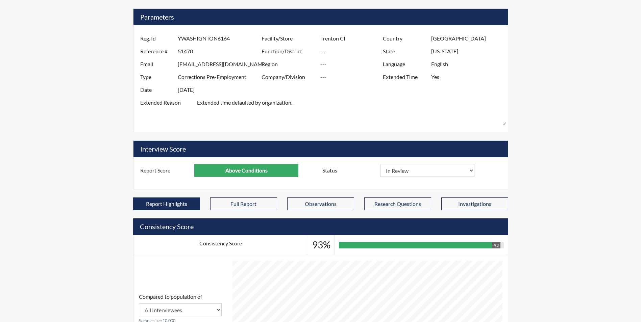
scroll to position [0, 0]
